Goal: Find specific page/section

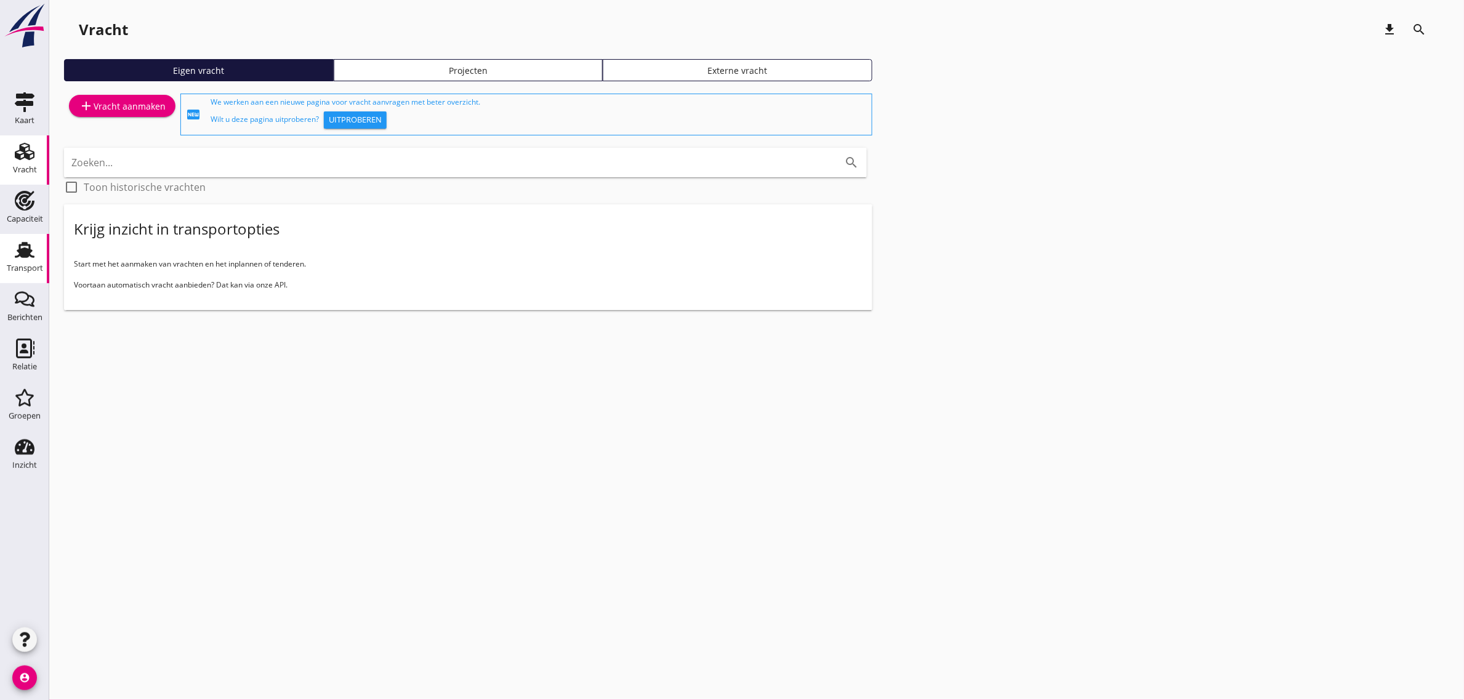
click at [26, 253] on use at bounding box center [25, 250] width 20 height 16
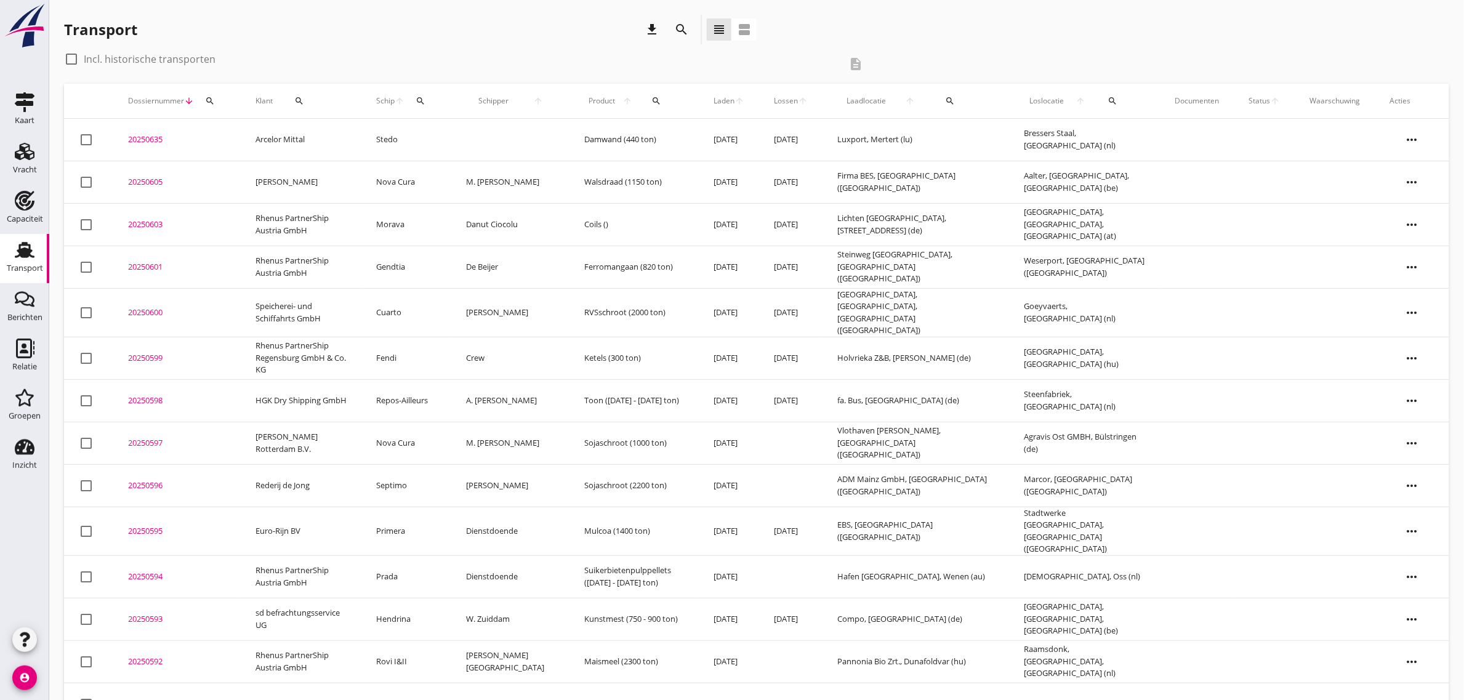
click at [359, 388] on td "HGK Dry Shipping GmbH" at bounding box center [301, 400] width 121 height 42
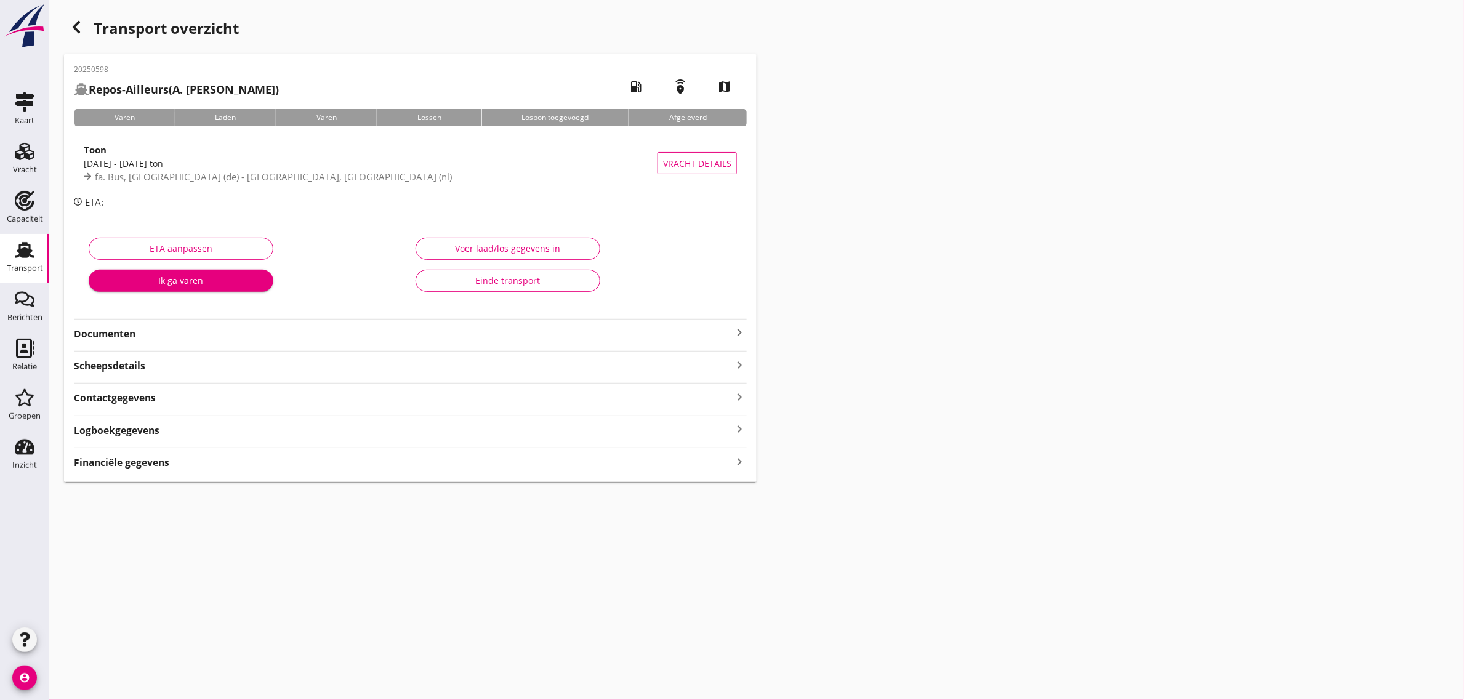
click at [81, 30] on icon "button" at bounding box center [76, 27] width 15 height 15
